Goal: Information Seeking & Learning: Check status

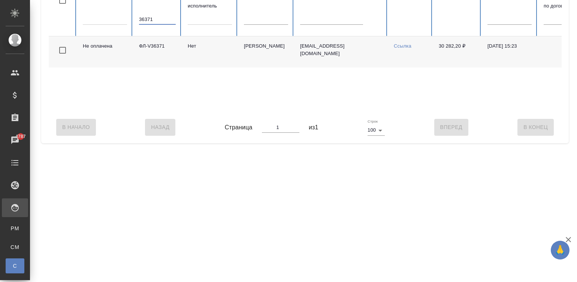
click at [154, 17] on input "36371" at bounding box center [157, 19] width 37 height 10
drag, startPoint x: 154, startPoint y: 17, endPoint x: 267, endPoint y: 67, distance: 123.5
click at [267, 67] on table "Статус Код 36978 Штатный исполнитель ФИО исполнителя Email Документы Сумма Дата…" at bounding box center [450, 49] width 803 height 125
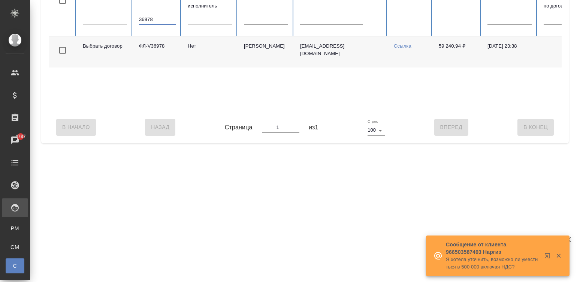
click at [154, 18] on input "36978" at bounding box center [157, 19] width 37 height 10
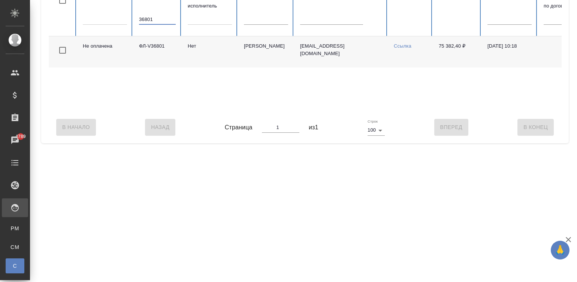
type input "36801"
click at [427, 120] on div "В Начало Назад Страница 1 из 1 Строк 100 100 Вперед В Конец" at bounding box center [305, 126] width 513 height 31
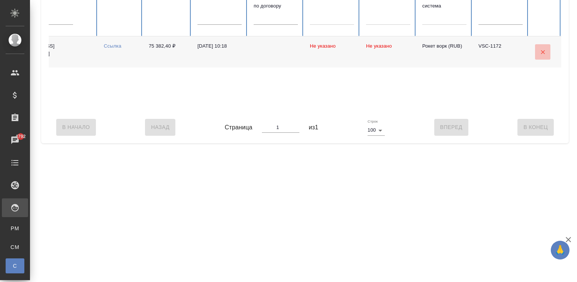
click at [540, 49] on icon "button" at bounding box center [543, 52] width 7 height 7
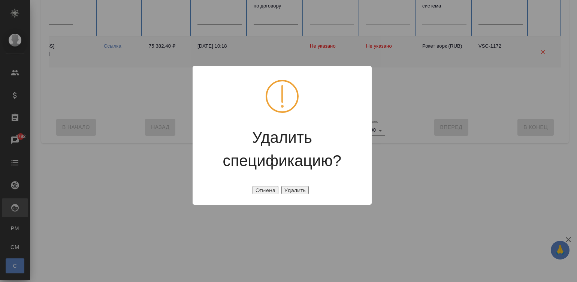
click at [259, 186] on button "Отмена" at bounding box center [266, 190] width 26 height 8
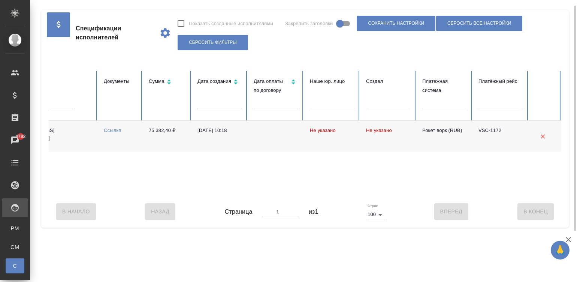
scroll to position [0, 0]
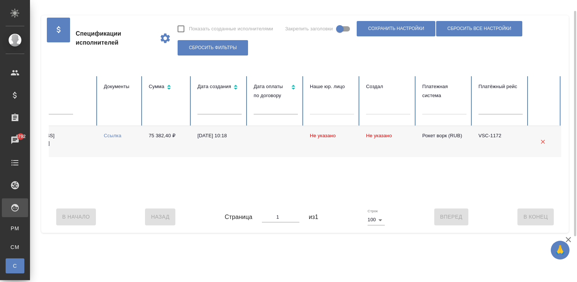
click at [573, 17] on div "Спецификации исполнителей Показать созданные исполнителями Закрепить заголовки …" at bounding box center [303, 118] width 547 height 237
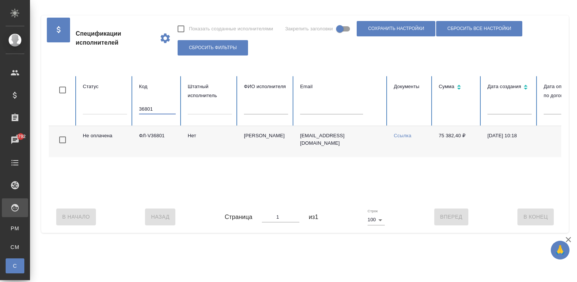
click at [162, 109] on input "36801" at bounding box center [157, 109] width 37 height 10
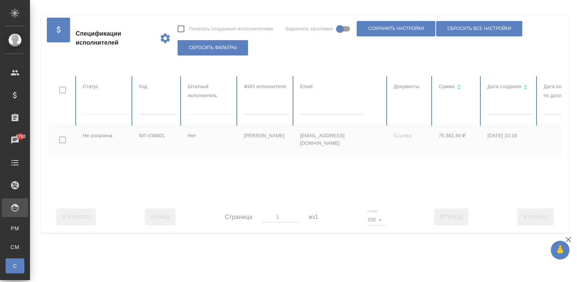
click at [257, 108] on div at bounding box center [450, 138] width 803 height 125
click at [257, 108] on input "text" at bounding box center [266, 109] width 44 height 10
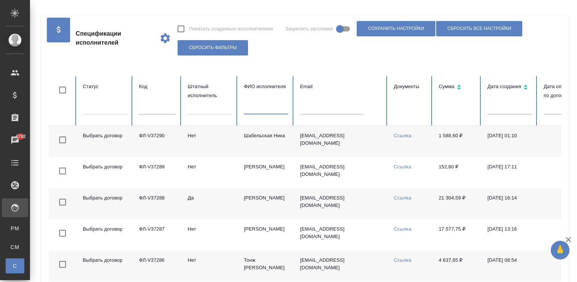
click at [198, 105] on div at bounding box center [210, 107] width 44 height 11
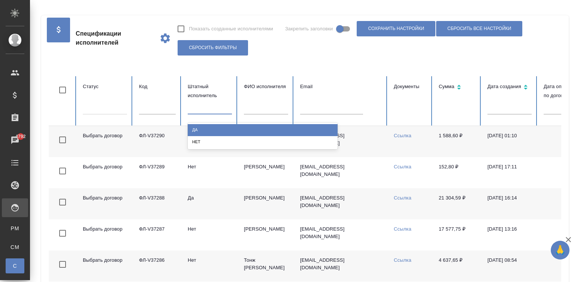
click at [214, 131] on div "Да" at bounding box center [263, 130] width 150 height 12
click at [293, 124] on div at bounding box center [293, 100] width 1 height 49
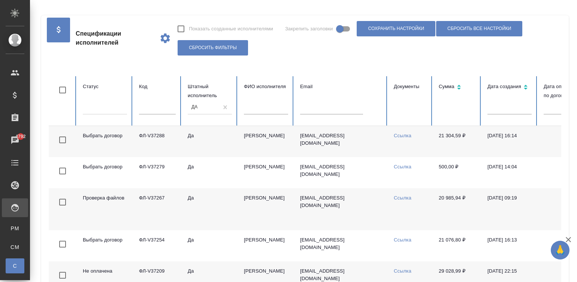
click at [502, 108] on body "🙏 .cls-1 fill:#fff; AWATERA Малинина Мария m.malinina Клиенты Спецификации Зака…" at bounding box center [288, 141] width 577 height 282
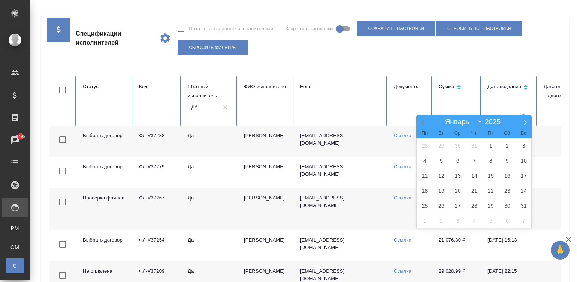
click at [418, 119] on span at bounding box center [422, 121] width 13 height 13
click at [421, 121] on icon at bounding box center [422, 122] width 5 height 5
select select "4"
click at [474, 145] on span "1" at bounding box center [474, 145] width 16 height 15
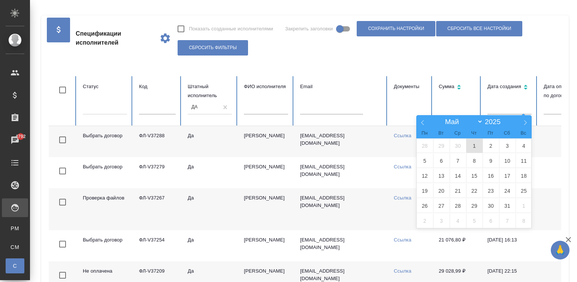
type input "01.05"
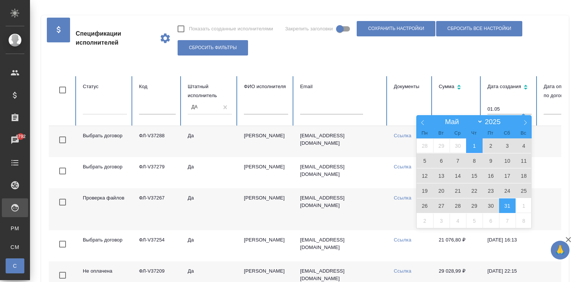
click at [505, 202] on span "31" at bounding box center [507, 205] width 16 height 15
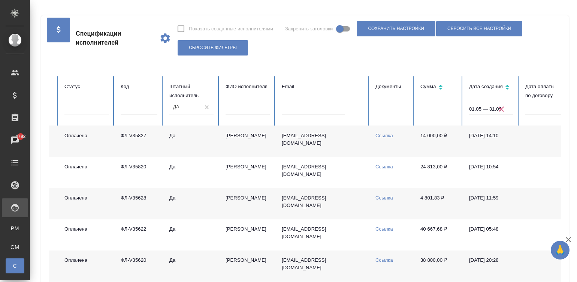
scroll to position [0, 297]
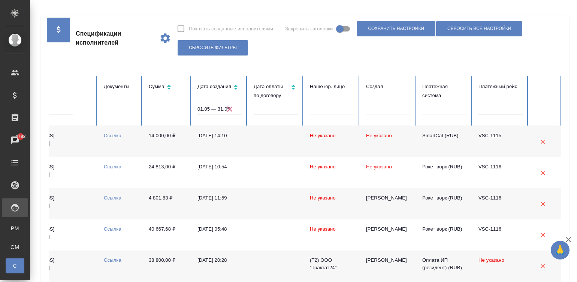
click at [429, 108] on div at bounding box center [444, 107] width 44 height 11
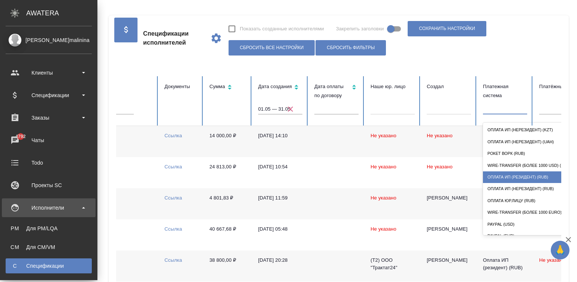
click at [9, 268] on div "Спецификации" at bounding box center [48, 265] width 79 height 7
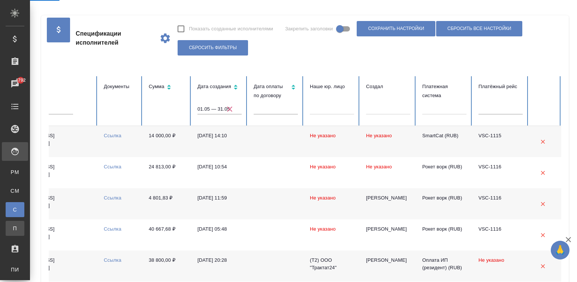
click at [15, 227] on span "П" at bounding box center [14, 228] width 11 height 7
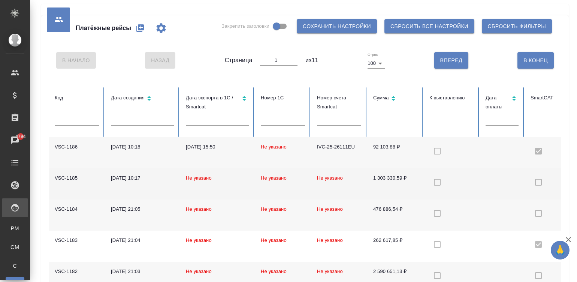
click at [461, 186] on td at bounding box center [452, 183] width 56 height 31
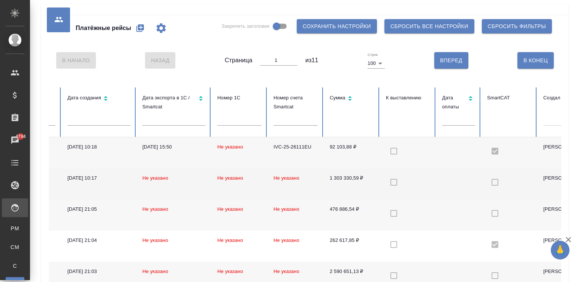
scroll to position [0, 214]
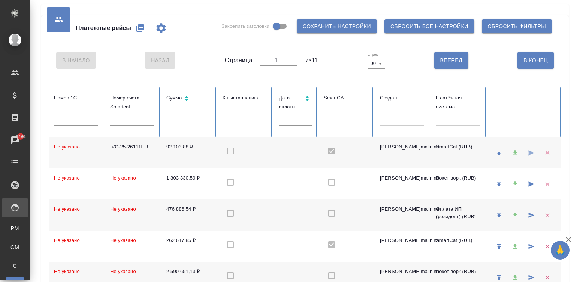
click at [445, 120] on div at bounding box center [458, 118] width 44 height 11
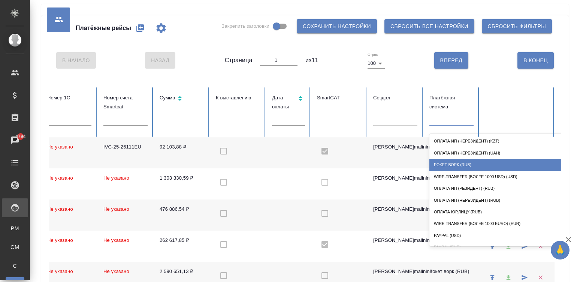
click at [466, 163] on div "Рокет ворк (RUB)" at bounding box center [505, 165] width 150 height 12
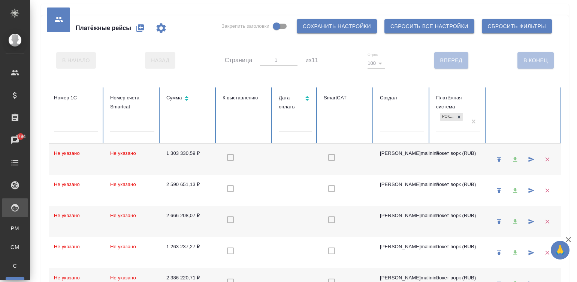
checkbox input "false"
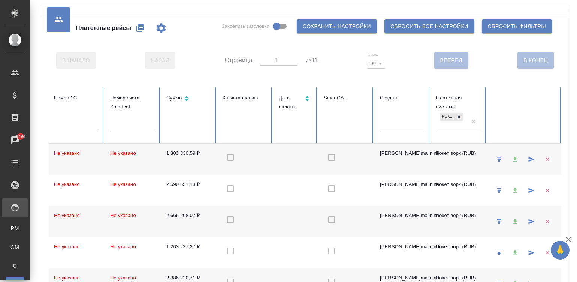
checkbox input "false"
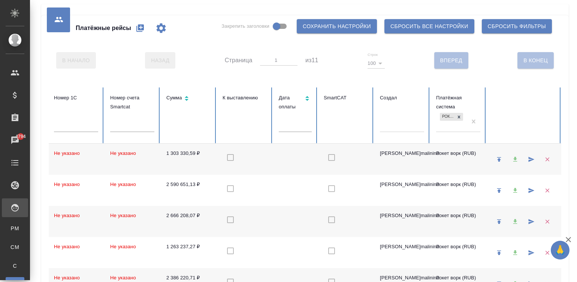
checkbox input "false"
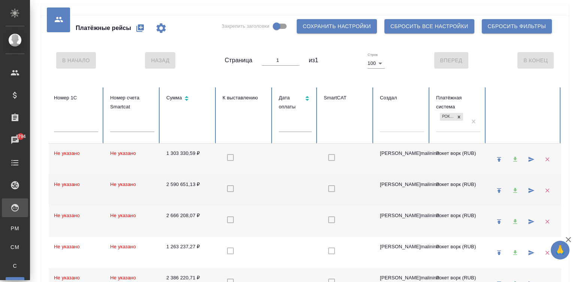
click at [276, 188] on td at bounding box center [295, 190] width 45 height 31
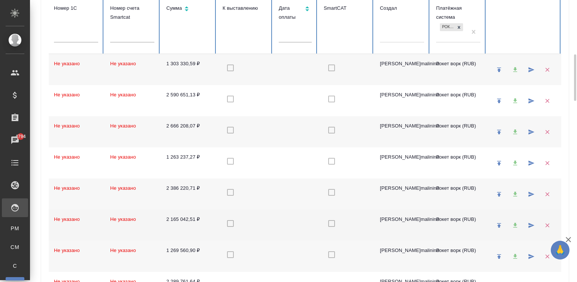
scroll to position [124, 0]
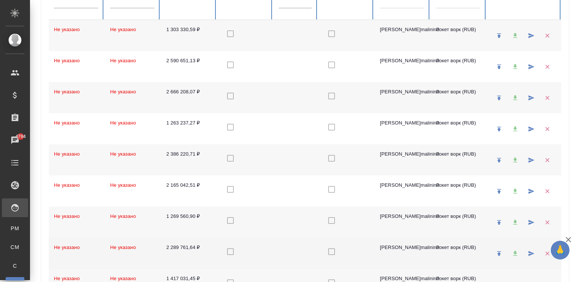
click at [279, 253] on td at bounding box center [295, 253] width 45 height 31
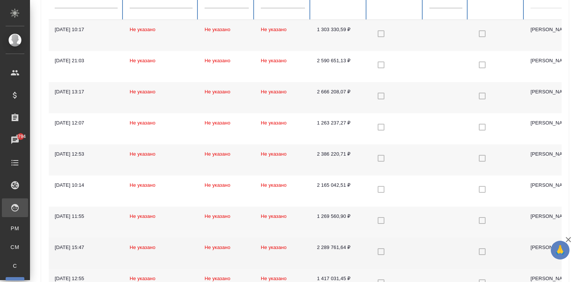
scroll to position [0, 0]
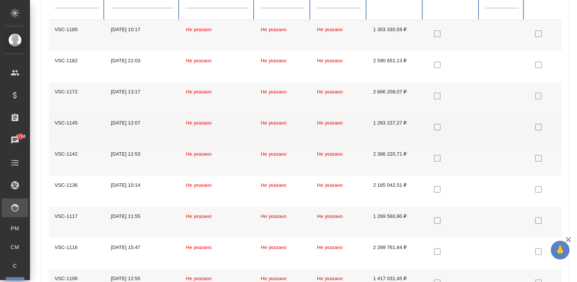
click at [168, 126] on div "18.07.2025, 12:07" at bounding box center [142, 122] width 63 height 7
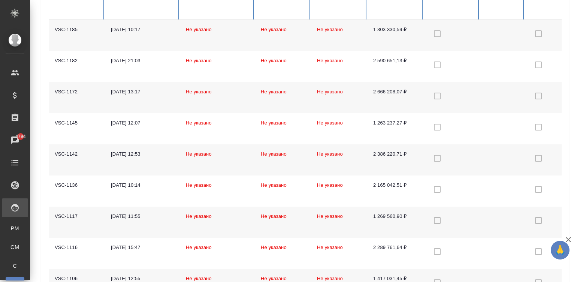
click at [162, 159] on td "08.07.2025, 12:53" at bounding box center [142, 159] width 75 height 31
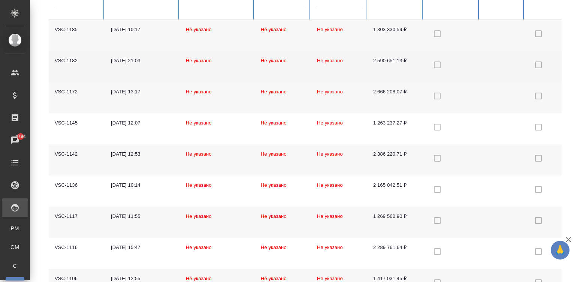
click at [296, 69] on td "Не указано" at bounding box center [283, 66] width 56 height 31
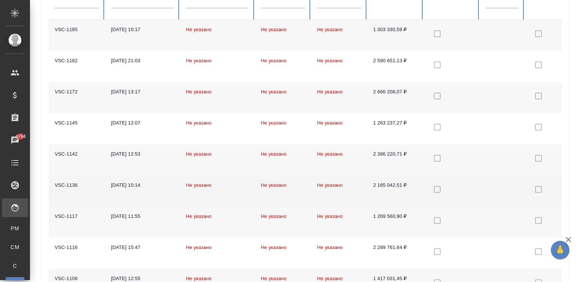
click at [141, 197] on td "01.07.2025, 10:14" at bounding box center [142, 190] width 75 height 31
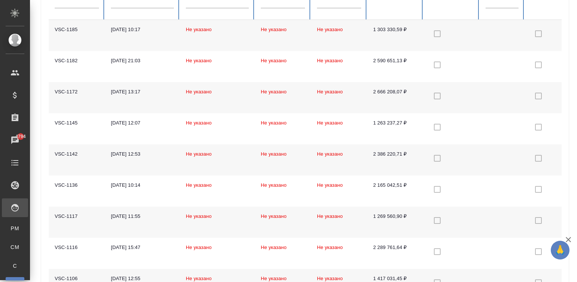
click at [156, 223] on td "18.06.2025, 11:55" at bounding box center [142, 222] width 75 height 31
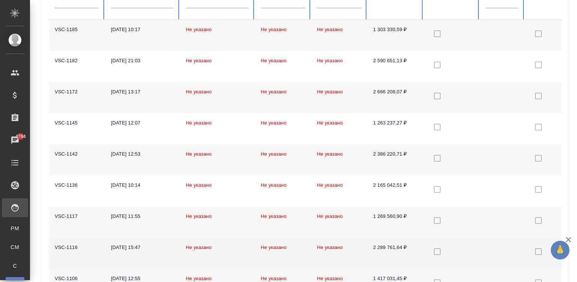
click at [150, 246] on div "09.06.2025, 15:47" at bounding box center [142, 247] width 63 height 7
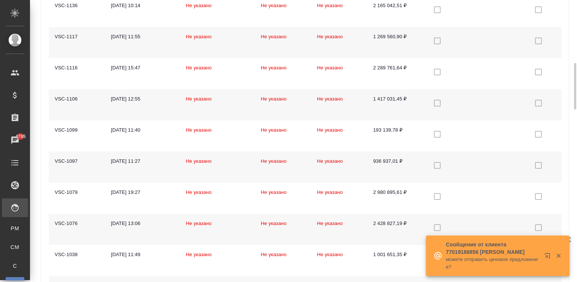
scroll to position [315, 0]
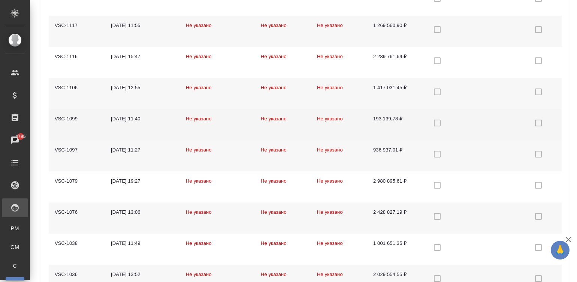
click at [161, 124] on td "19.05.2025, 11:40" at bounding box center [142, 124] width 75 height 31
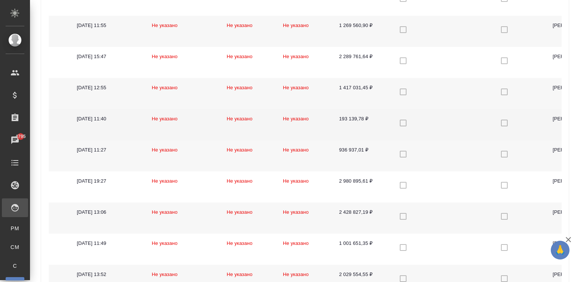
scroll to position [0, 0]
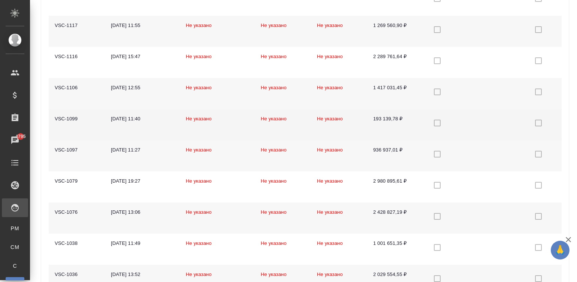
click at [167, 122] on td "19.05.2025, 11:40" at bounding box center [142, 124] width 75 height 31
click at [131, 126] on td "19.05.2025, 11:40" at bounding box center [142, 124] width 75 height 31
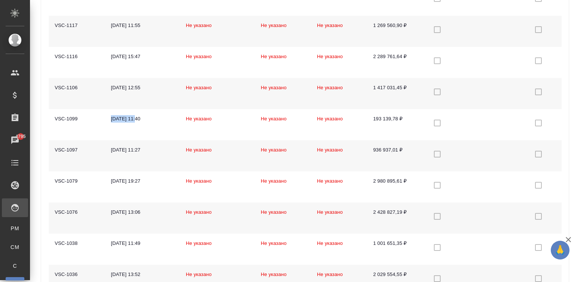
click at [160, 159] on td "19.05.2025, 11:27" at bounding box center [142, 155] width 75 height 31
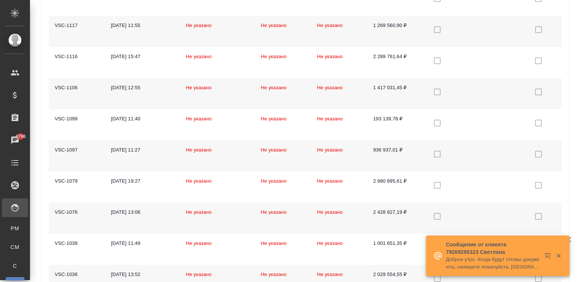
click at [163, 273] on div "08.04.2025, 13:52" at bounding box center [142, 274] width 63 height 7
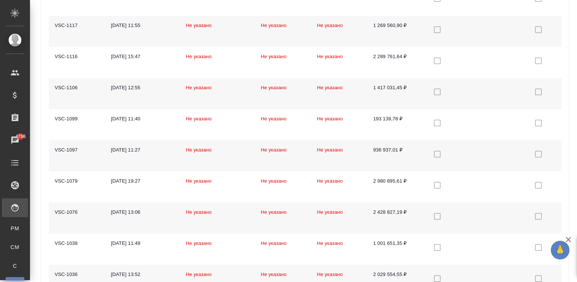
click at [163, 273] on div "08.04.2025, 13:52" at bounding box center [142, 274] width 63 height 7
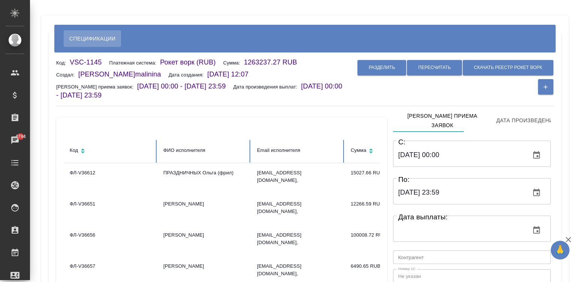
click at [457, 88] on div "Разделить Пересчитать Скачать реестр рокет ворк" at bounding box center [450, 77] width 207 height 38
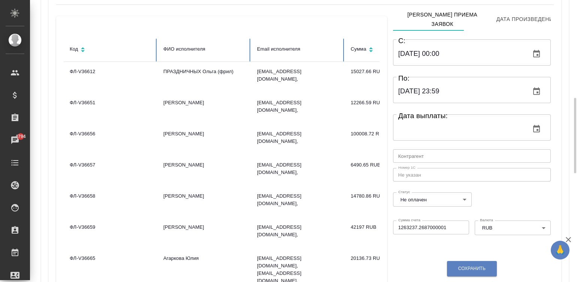
scroll to position [157, 0]
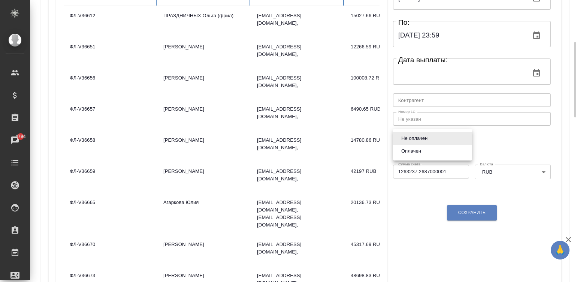
click at [412, 136] on body "🙏 .cls-1 fill:#fff; AWATERA Малинина Мария m.malinina Клиенты Спецификации Зака…" at bounding box center [288, 141] width 577 height 282
click at [424, 154] on li "Оплачен" at bounding box center [432, 151] width 79 height 13
type input "payed"
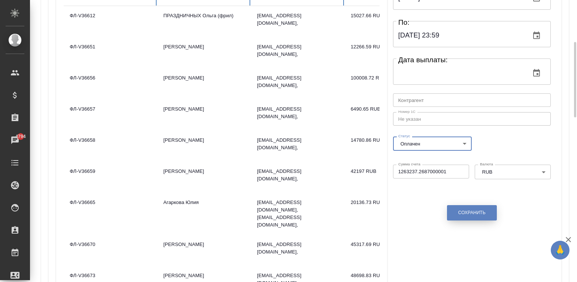
click at [468, 210] on span "Сохранить" at bounding box center [471, 213] width 27 height 6
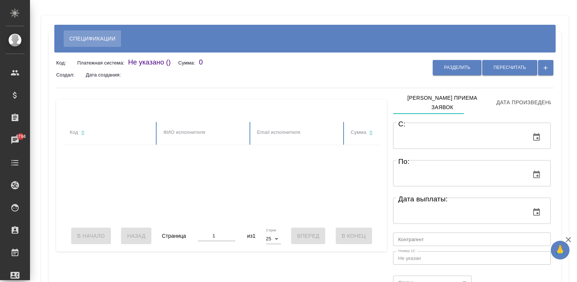
type input "18.06.2025 00:00"
type input "07.07.2025 23:59"
type input "notPayed"
type input "2386220.7053999994"
type input "RUB"
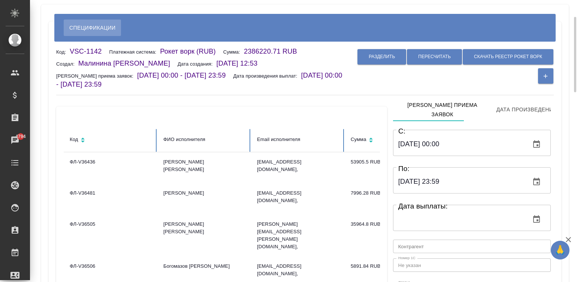
scroll to position [78, 0]
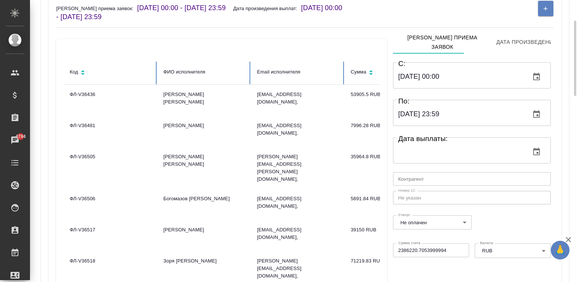
click at [426, 216] on body "🙏 .cls-1 fill:#fff; AWATERA Малинина Мария m.malinina Клиенты Спецификации Зака…" at bounding box center [288, 141] width 577 height 282
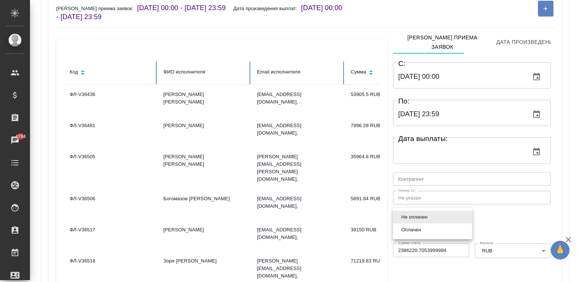
click at [410, 231] on button "Оплачен" at bounding box center [411, 230] width 24 height 8
type input "payed"
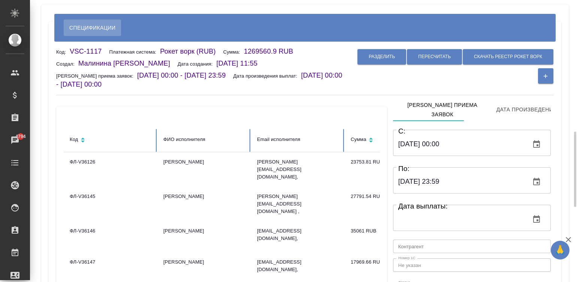
scroll to position [112, 0]
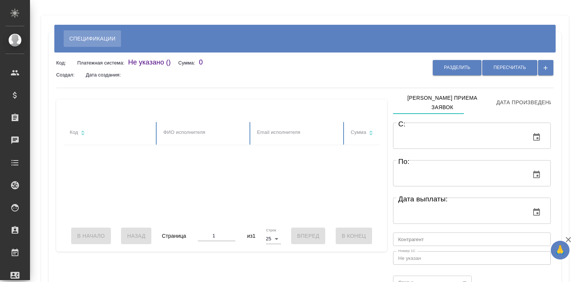
type input "[DATE] 00:00"
type input "[DATE] 23:59"
type input "payed"
type input "2289761.6377000003"
type input "RUB"
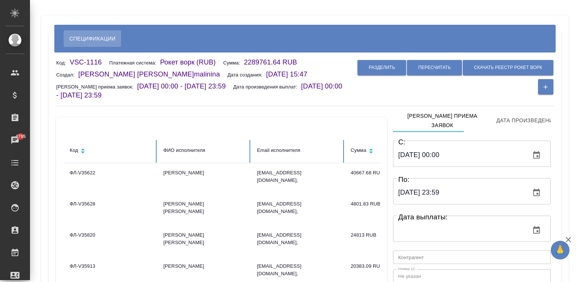
click at [419, 92] on div "Разделить Пересчитать Скачать реестр рокет ворк" at bounding box center [450, 77] width 207 height 38
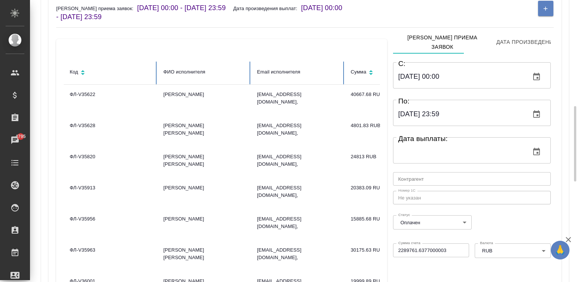
scroll to position [146, 0]
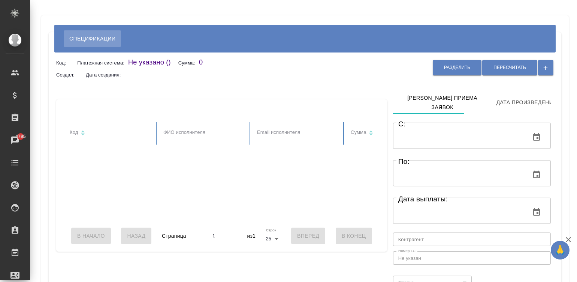
click at [351, 76] on div "Разделить Пересчитать" at bounding box center [450, 67] width 207 height 19
type input "[DATE] 00:00"
type input "[DATE] 23:59"
type input "notPayed"
type input "193139.77999999997"
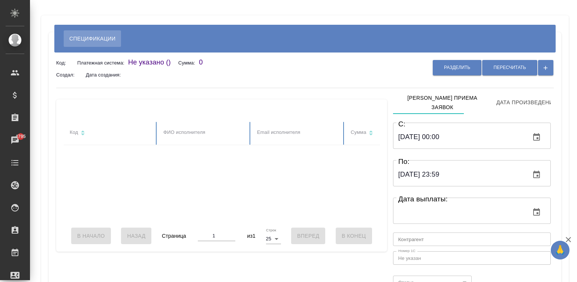
type input "RUB"
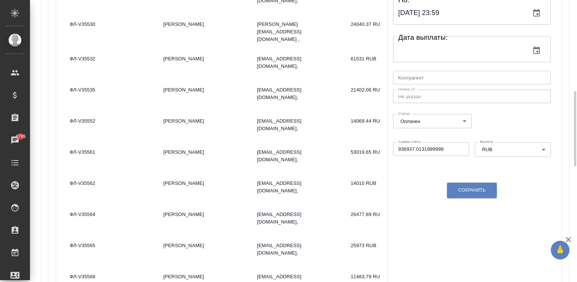
scroll to position [214, 0]
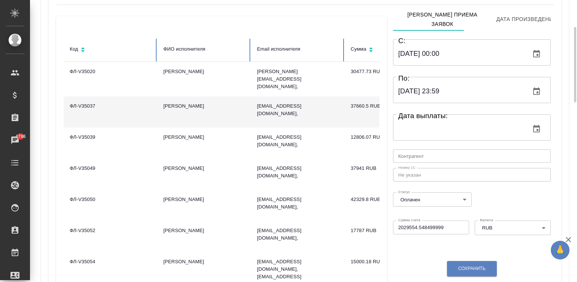
scroll to position [112, 0]
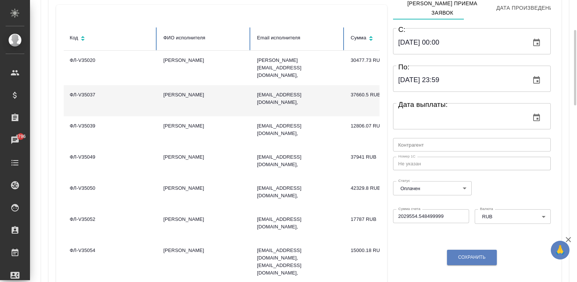
click at [224, 219] on td "[PERSON_NAME]" at bounding box center [204, 225] width 94 height 31
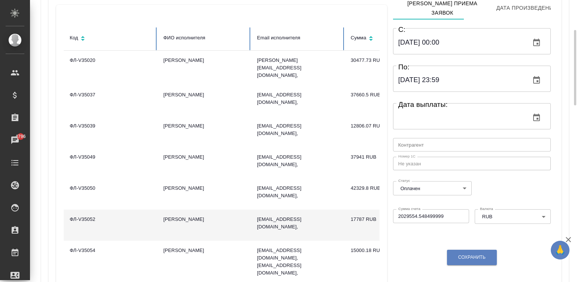
click at [224, 219] on td "[PERSON_NAME]" at bounding box center [204, 225] width 94 height 31
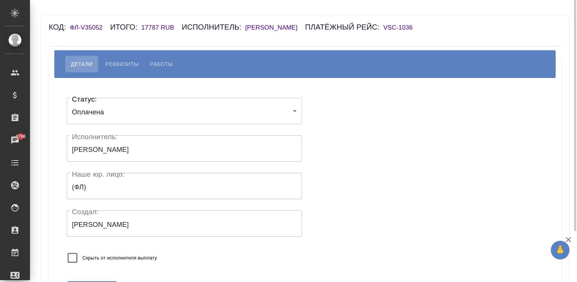
click at [279, 27] on h6 "[PERSON_NAME]" at bounding box center [276, 27] width 60 height 7
